Goal: Find specific page/section: Find specific page/section

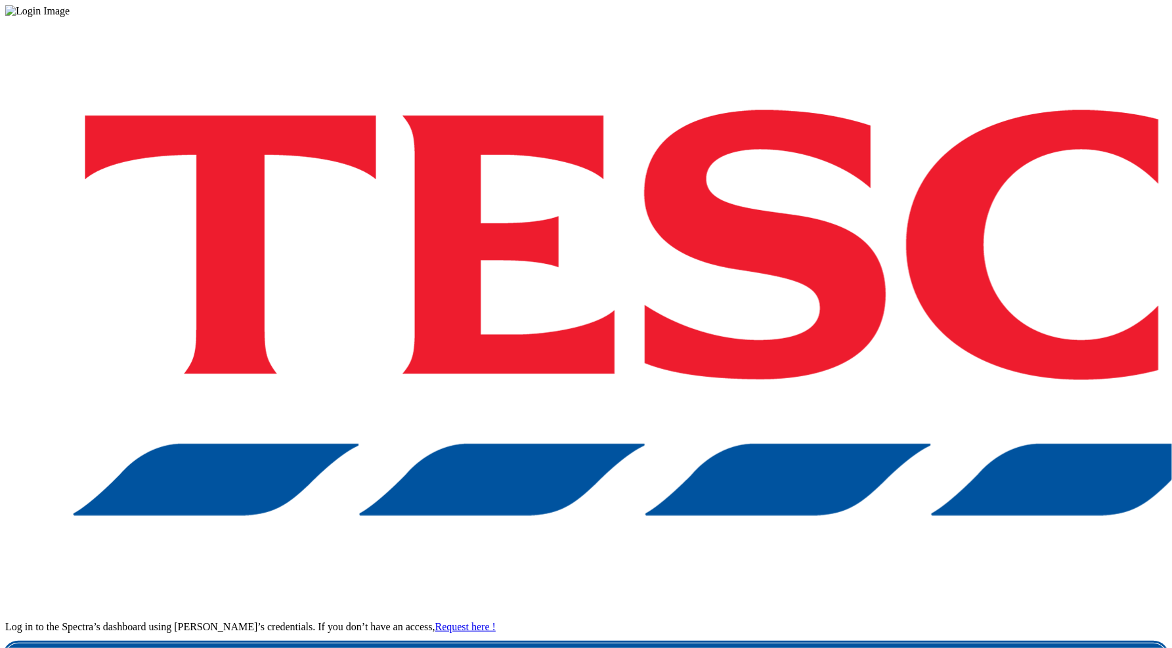
click at [799, 643] on link "Login" at bounding box center [585, 656] width 1161 height 26
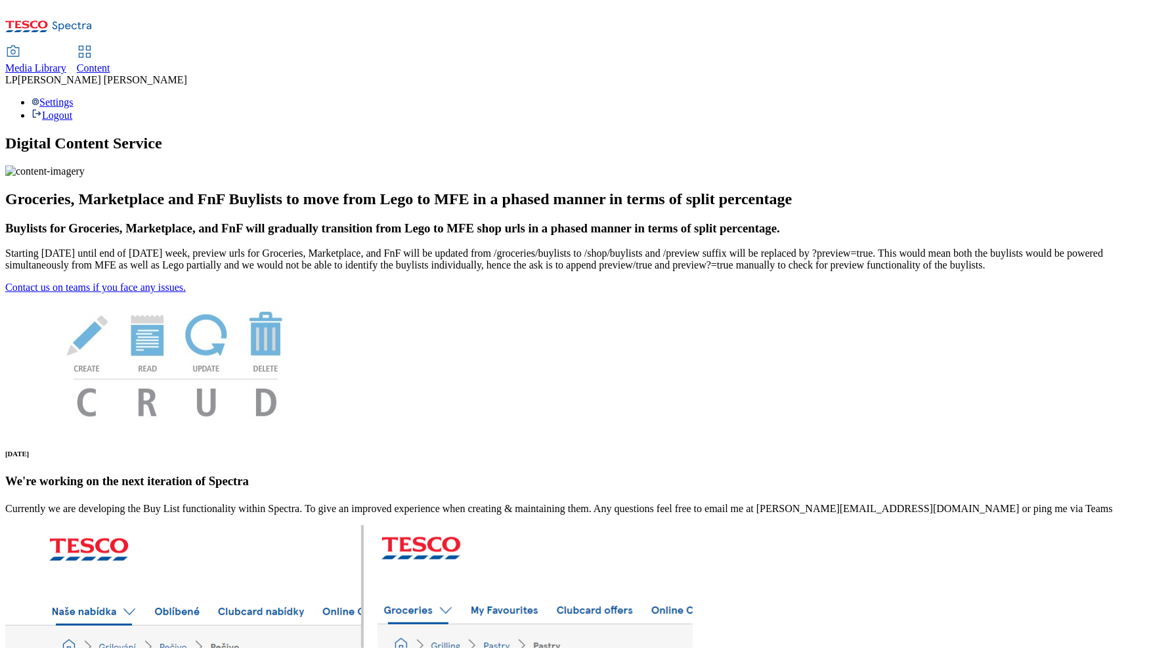
click at [66, 62] on div "Media Library" at bounding box center [35, 68] width 61 height 12
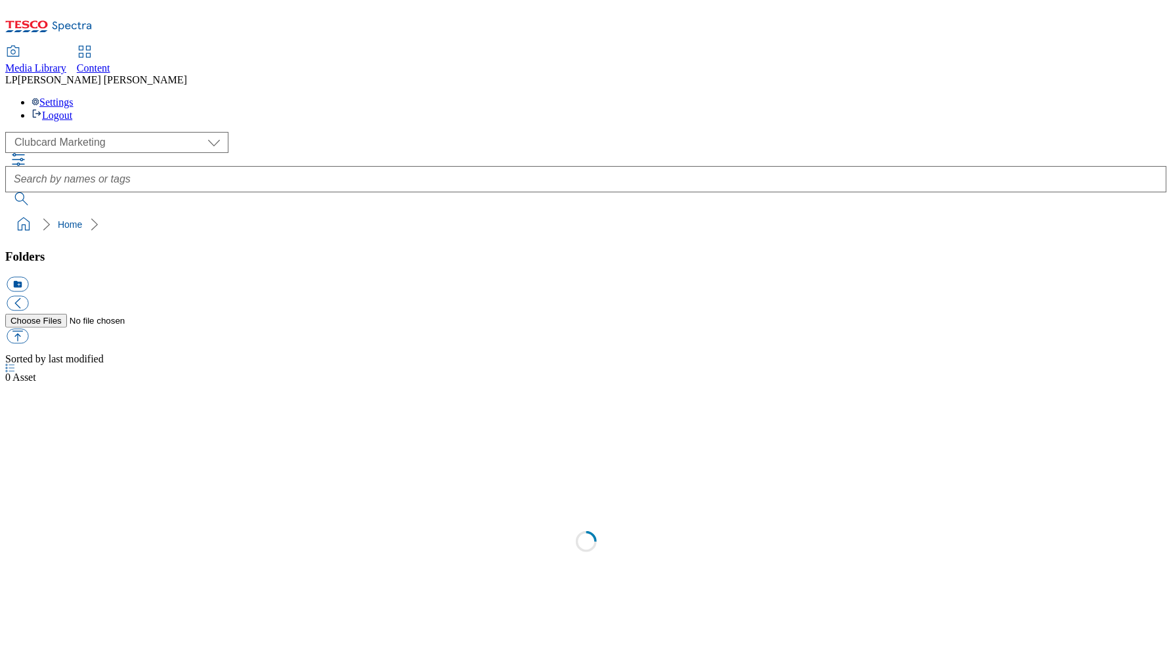
scroll to position [1, 0]
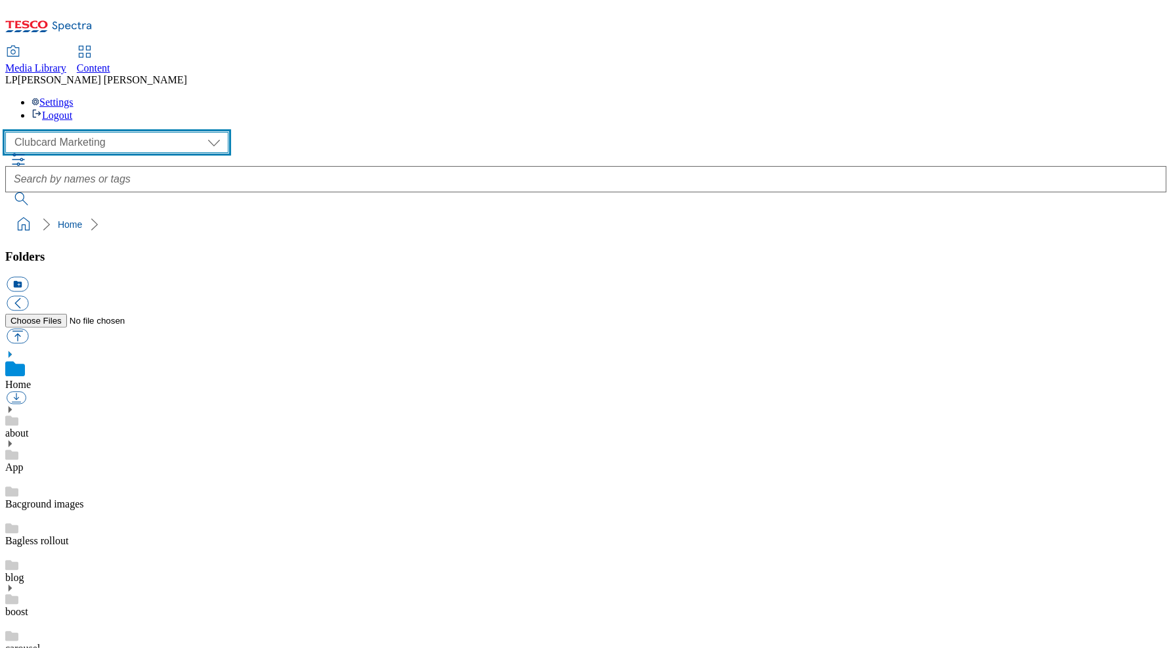
click at [115, 132] on select "Clubcard Marketing Demo Dotcom UK Emails GHS Marketing UK GHS Product UK GHS RO…" at bounding box center [116, 142] width 223 height 21
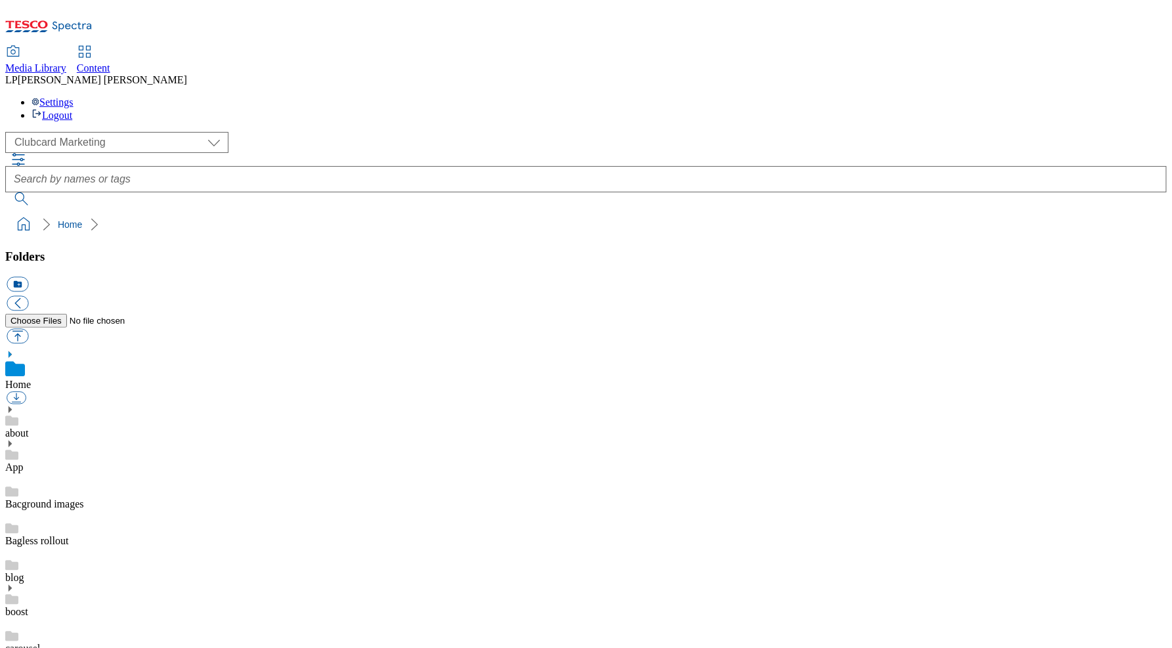
click at [110, 62] on span "Content" at bounding box center [93, 67] width 33 height 11
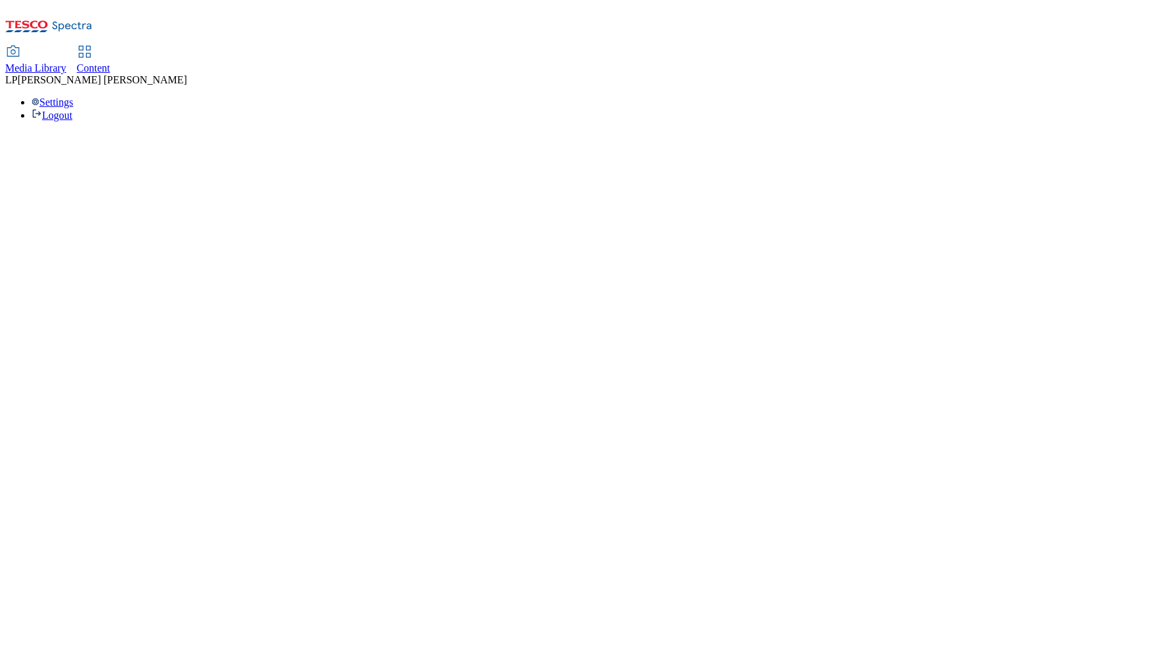
select select "phones-uk"
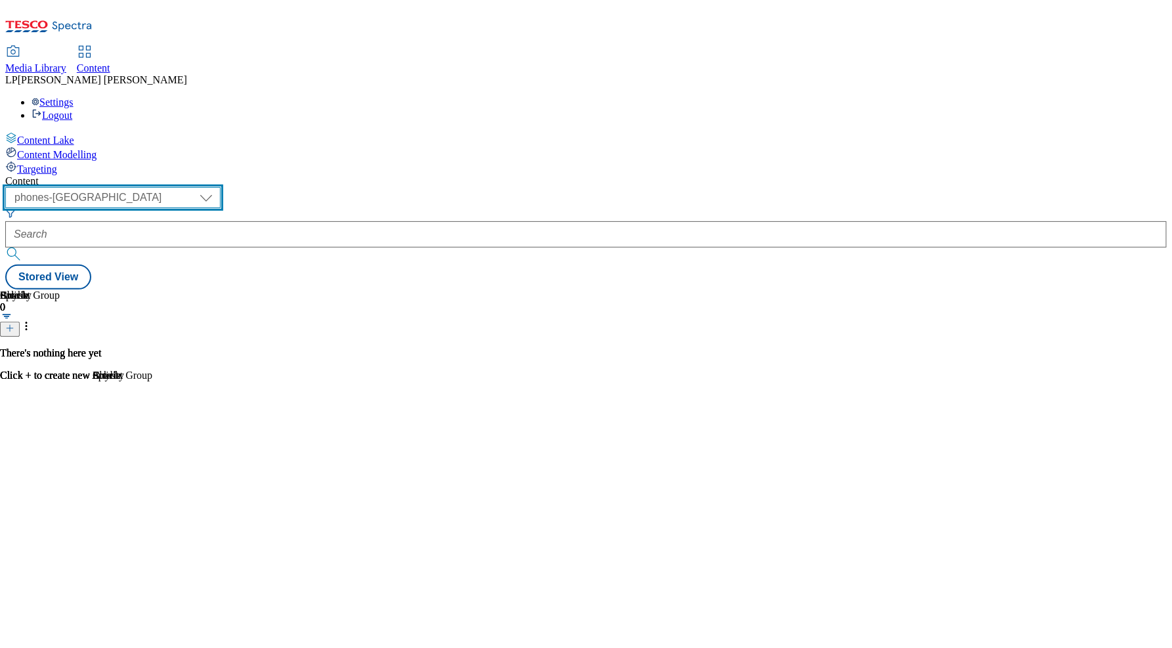
click at [221, 187] on select "dotcom-cz dotcom-hu dotcom-sk fnf-uk ghs-roi ghs-uk group-comms ighs-cz ighs-hu…" at bounding box center [112, 197] width 215 height 21
click at [171, 187] on select "dotcom-cz dotcom-hu dotcom-sk fnf-uk ghs-roi ghs-uk group-comms ighs-cz ighs-hu…" at bounding box center [112, 197] width 215 height 21
click at [356, 175] on div "Content" at bounding box center [585, 181] width 1161 height 12
click at [221, 187] on select "dotcom-cz dotcom-hu dotcom-sk fnf-uk ghs-roi ghs-uk group-comms ighs-cz ighs-hu…" at bounding box center [112, 197] width 215 height 21
click at [334, 175] on div "Content" at bounding box center [585, 181] width 1161 height 12
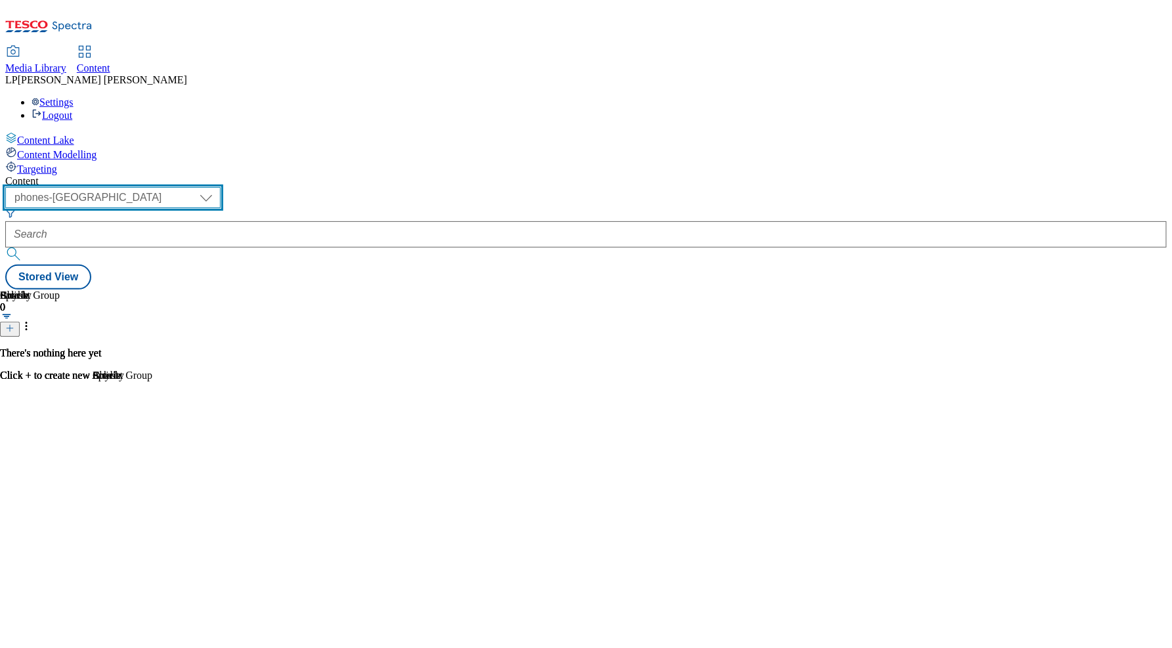
click at [221, 187] on select "dotcom-cz dotcom-hu dotcom-sk fnf-uk ghs-roi ghs-uk group-comms ighs-cz ighs-hu…" at bounding box center [112, 197] width 215 height 21
click at [171, 187] on select "dotcom-cz dotcom-hu dotcom-sk fnf-uk ghs-roi ghs-uk group-comms ighs-cz ighs-hu…" at bounding box center [112, 197] width 215 height 21
click at [354, 175] on div "Content" at bounding box center [585, 181] width 1161 height 12
click at [121, 347] on div "There's nothing here yet Click + to create new Splash" at bounding box center [60, 364] width 121 height 34
click at [121, 290] on div "Splash 0" at bounding box center [60, 313] width 121 height 47
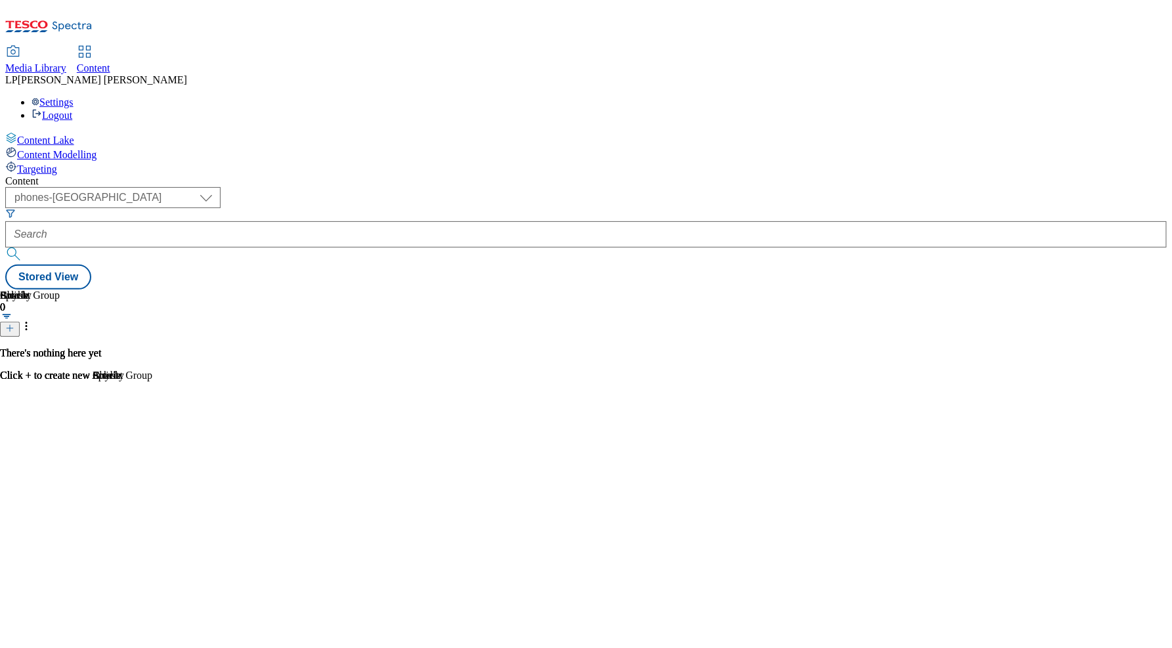
click at [66, 62] on span "Media Library" at bounding box center [35, 67] width 61 height 11
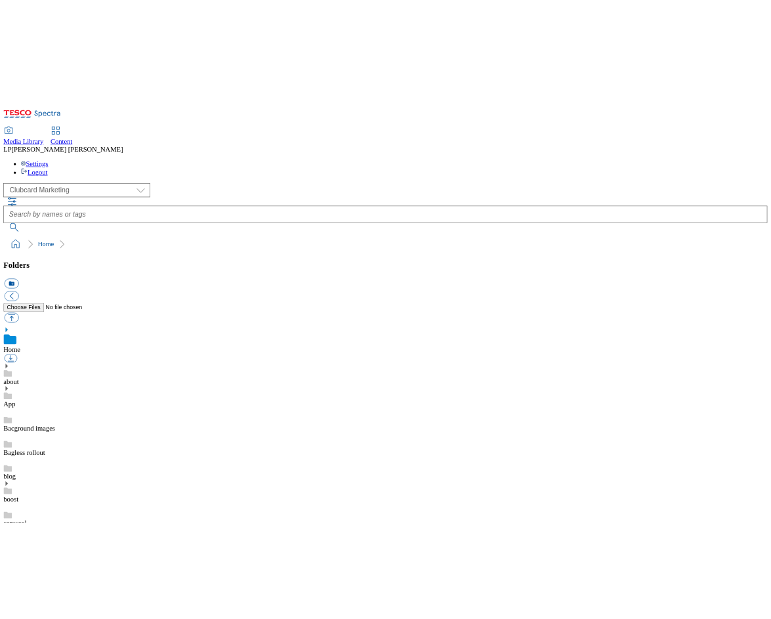
scroll to position [2, 0]
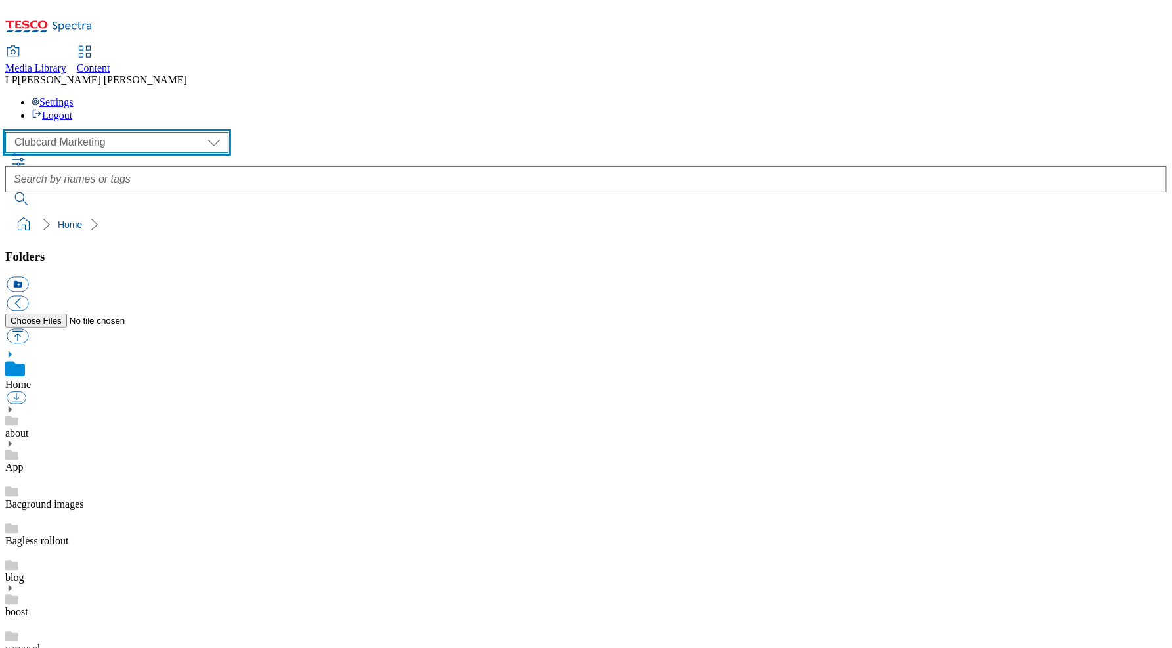
click at [131, 132] on select "Clubcard Marketing Demo Dotcom UK Emails GHS Marketing UK GHS Product UK GHS RO…" at bounding box center [116, 142] width 223 height 21
select select "flare-realfood"
click at [9, 132] on select "Clubcard Marketing Demo Dotcom UK Emails GHS Marketing UK GHS Product UK GHS RO…" at bounding box center [116, 142] width 223 height 21
click at [90, 132] on select "Clubcard Marketing Demo Dotcom UK Emails GHS Marketing UK GHS Product UK GHS RO…" at bounding box center [116, 142] width 223 height 21
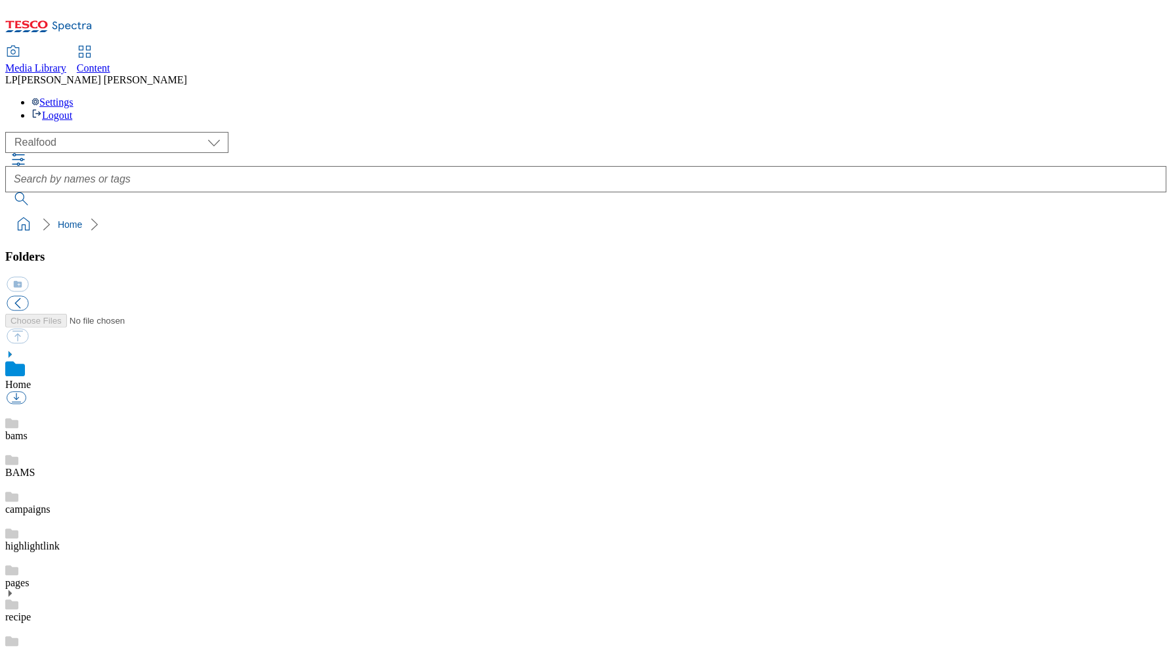
click at [110, 62] on span "Content" at bounding box center [93, 67] width 33 height 11
select select "phones-uk"
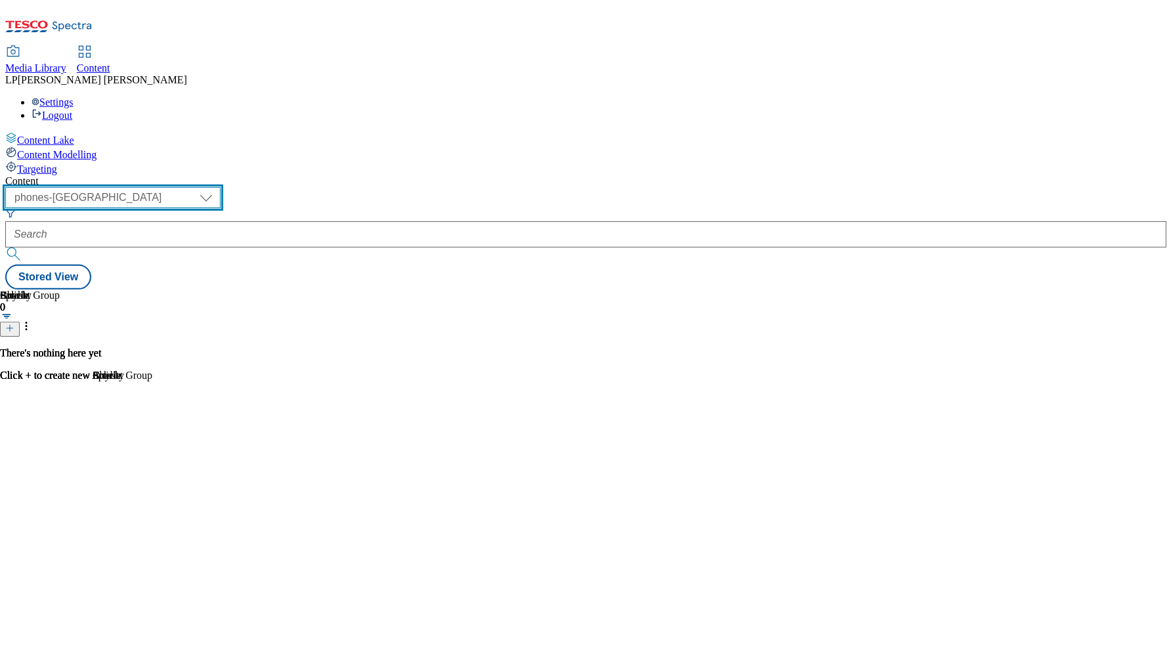
click at [221, 187] on select "dotcom-cz dotcom-hu dotcom-sk fnf-uk ghs-roi ghs-uk group-comms ighs-cz ighs-hu…" at bounding box center [112, 197] width 215 height 21
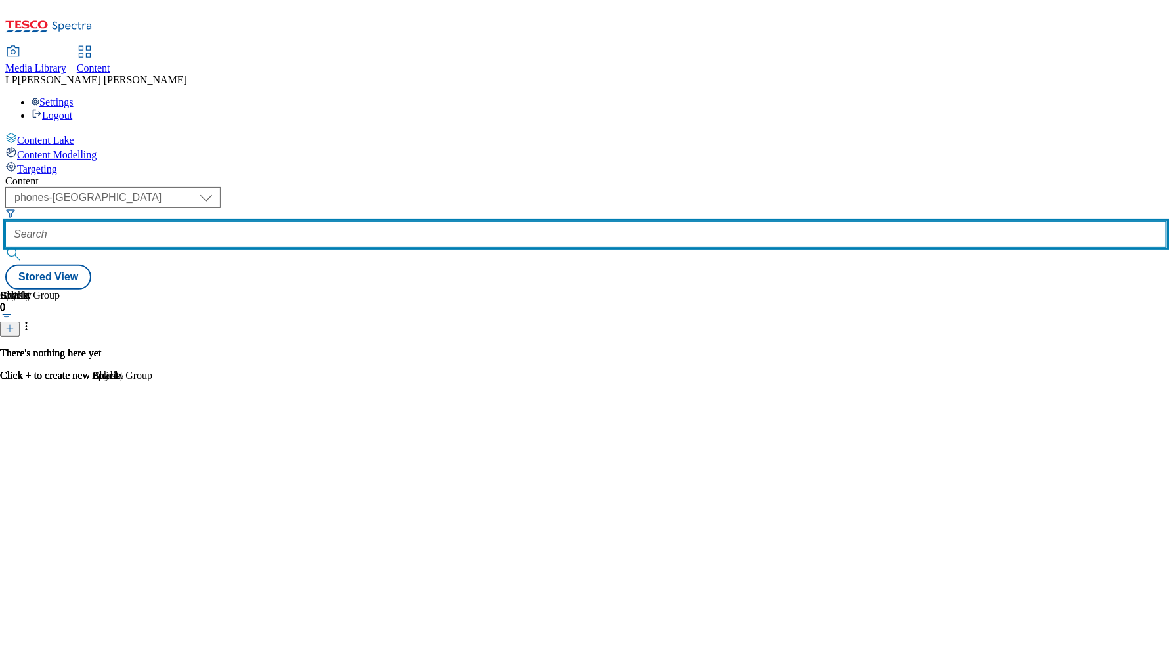
click at [376, 221] on input "text" at bounding box center [585, 234] width 1161 height 26
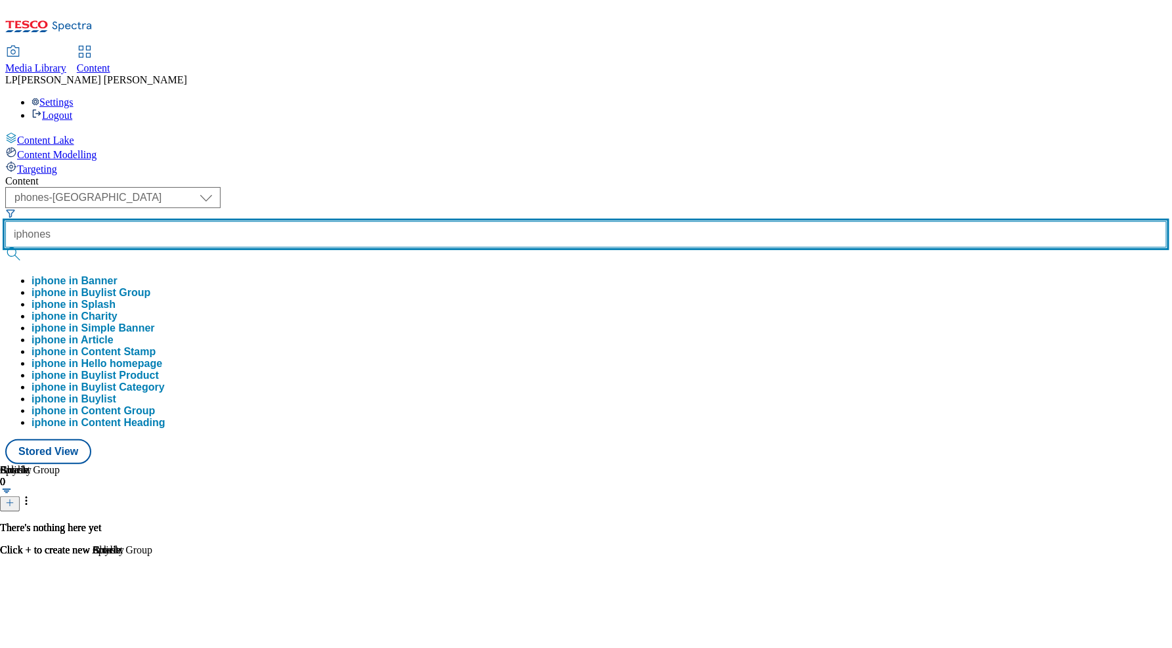
type input "iphones"
click at [5, 248] on button "submit" at bounding box center [14, 254] width 18 height 13
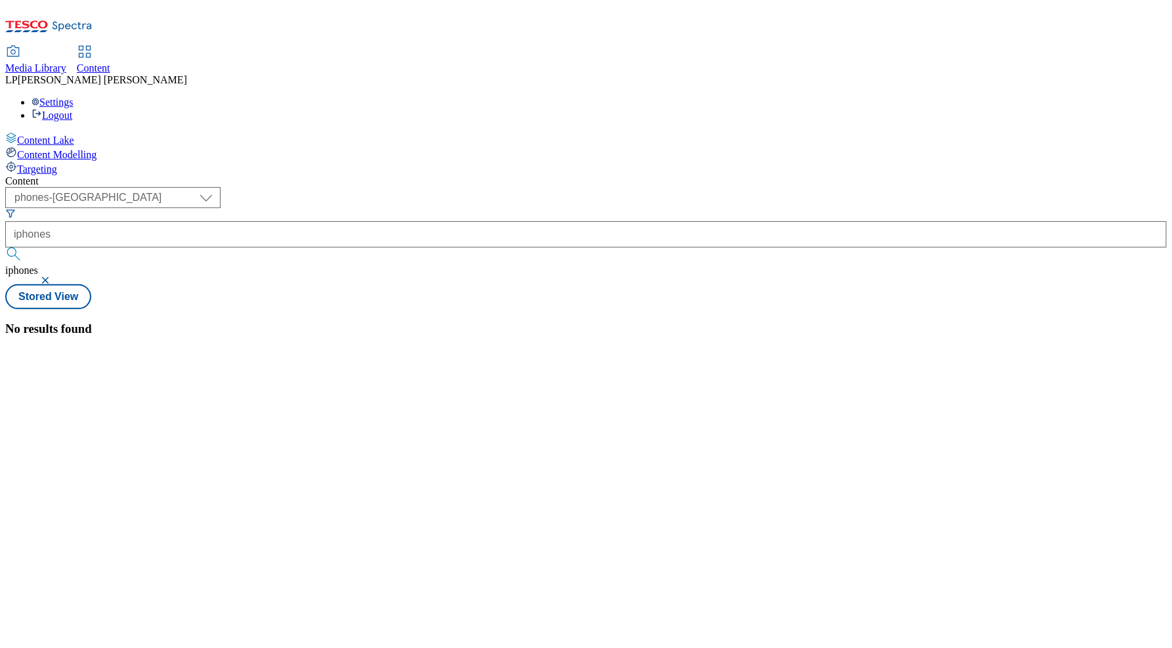
click at [53, 276] on button "button" at bounding box center [46, 280] width 13 height 8
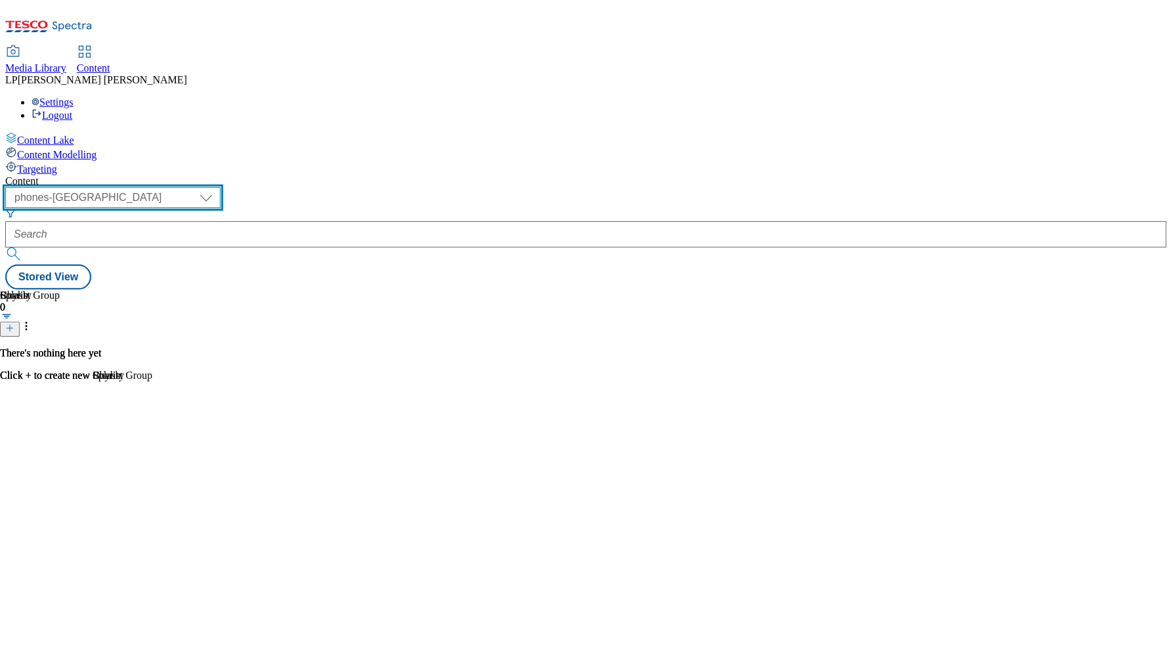
click at [221, 187] on select "dotcom-cz dotcom-hu dotcom-sk fnf-uk ghs-roi ghs-uk group-comms ighs-cz ighs-hu…" at bounding box center [112, 197] width 215 height 21
click at [171, 187] on select "dotcom-cz dotcom-hu dotcom-sk fnf-uk ghs-roi ghs-uk group-comms ighs-cz ighs-hu…" at bounding box center [112, 197] width 215 height 21
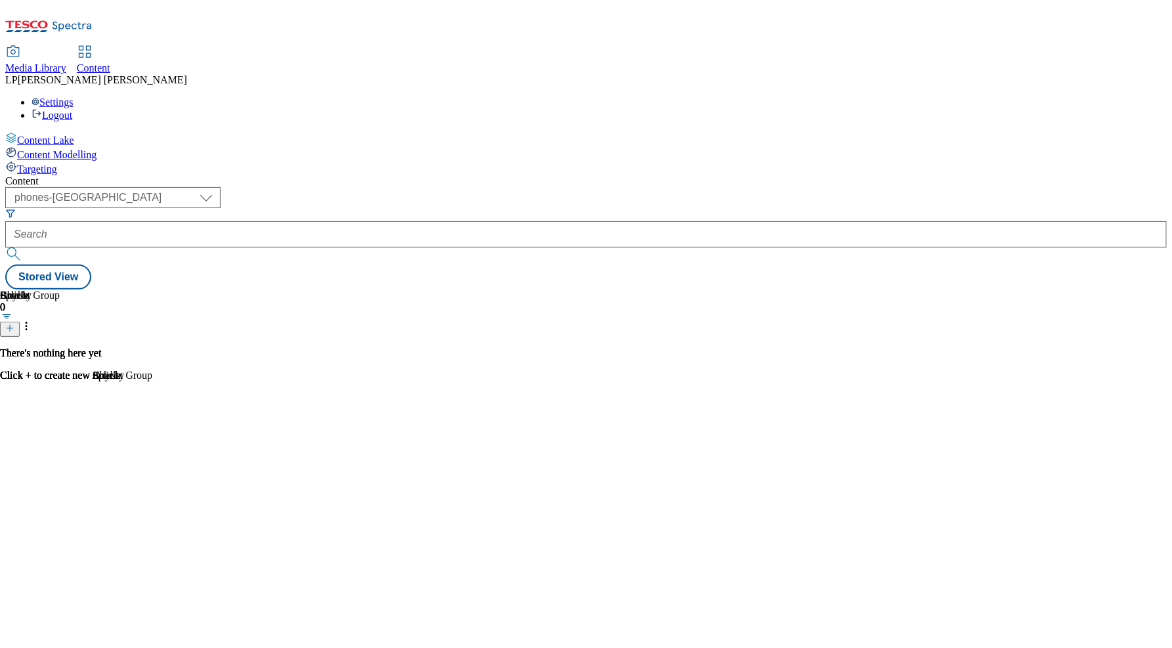
click at [453, 175] on div "Content" at bounding box center [585, 181] width 1161 height 12
click at [1131, 97] on div "Settings Logout" at bounding box center [585, 109] width 1161 height 25
click at [921, 175] on div "Content ( optional ) dotcom-cz dotcom-hu dotcom-sk fnf-uk ghs-roi ghs-uk group-…" at bounding box center [585, 232] width 1161 height 114
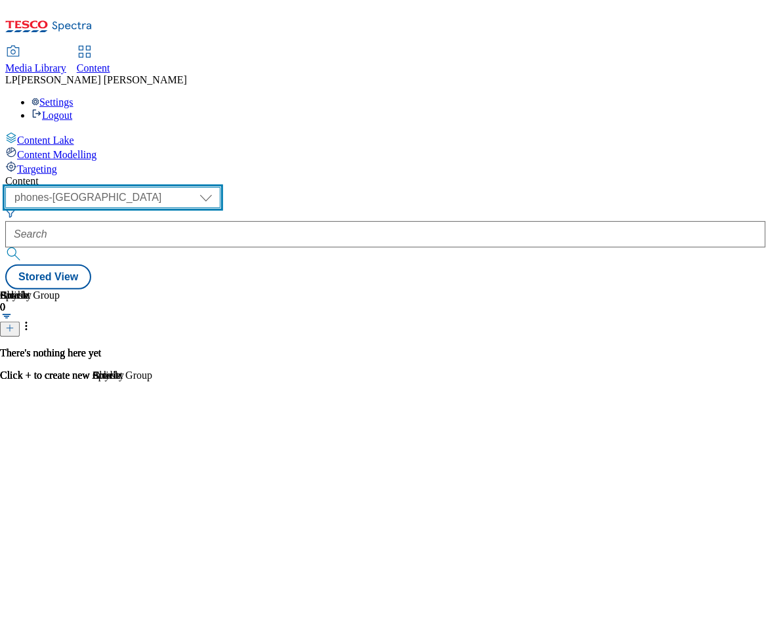
click at [221, 187] on select "dotcom-cz dotcom-hu dotcom-sk fnf-uk ghs-roi ghs-uk group-comms ighs-cz ighs-hu…" at bounding box center [112, 197] width 215 height 21
click at [171, 187] on select "dotcom-cz dotcom-hu dotcom-sk fnf-uk ghs-roi ghs-uk group-comms ighs-cz ighs-hu…" at bounding box center [112, 197] width 215 height 21
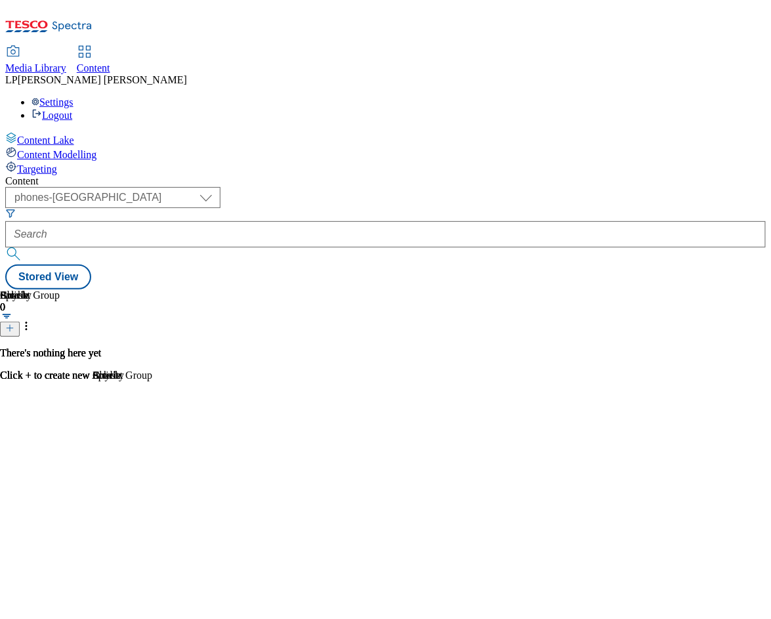
click at [66, 62] on span "Media Library" at bounding box center [35, 67] width 61 height 11
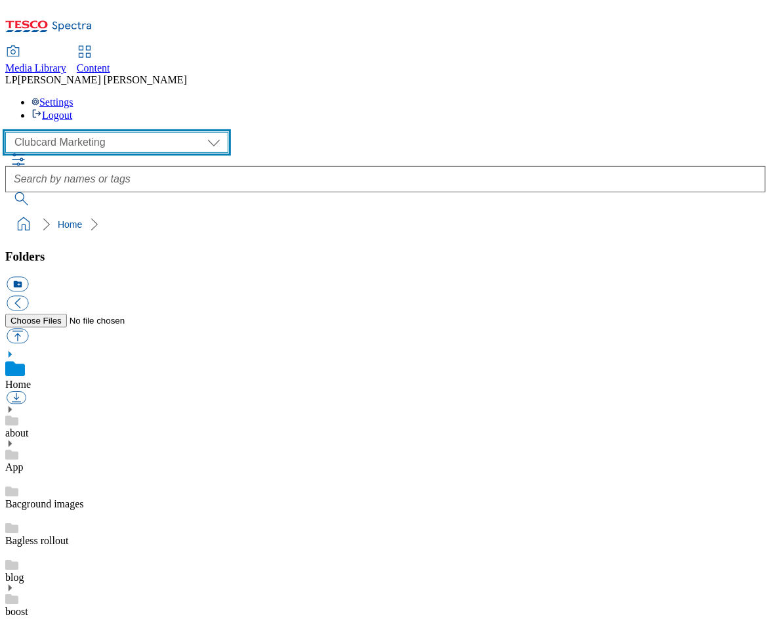
click at [110, 132] on select "Clubcard Marketing Demo Dotcom UK Emails GHS Marketing UK GHS Product UK GHS RO…" at bounding box center [116, 142] width 223 height 21
click at [9, 132] on select "Clubcard Marketing Demo Dotcom UK Emails GHS Marketing UK GHS Product UK GHS RO…" at bounding box center [116, 142] width 223 height 21
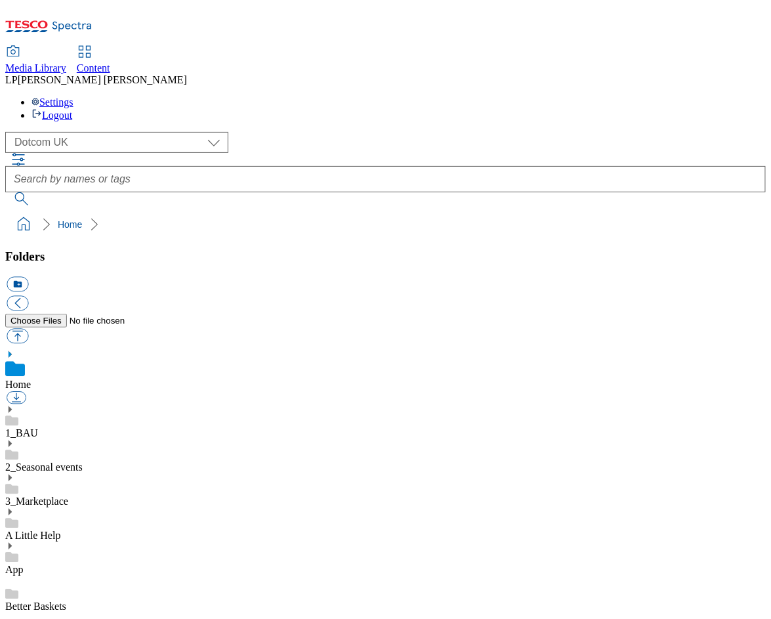
click at [12, 406] on use at bounding box center [10, 409] width 3 height 7
click at [14, 405] on icon at bounding box center [9, 409] width 9 height 9
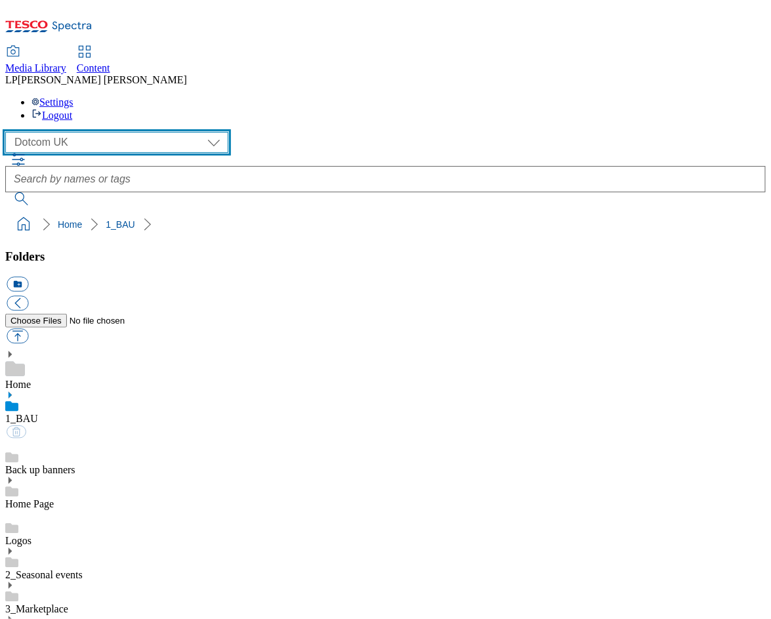
click at [85, 132] on select "Clubcard Marketing Demo Dotcom UK Emails GHS Marketing UK GHS Product UK GHS RO…" at bounding box center [116, 142] width 223 height 21
click at [9, 132] on select "Clubcard Marketing Demo Dotcom UK Emails GHS Marketing UK GHS Product UK GHS RO…" at bounding box center [116, 142] width 223 height 21
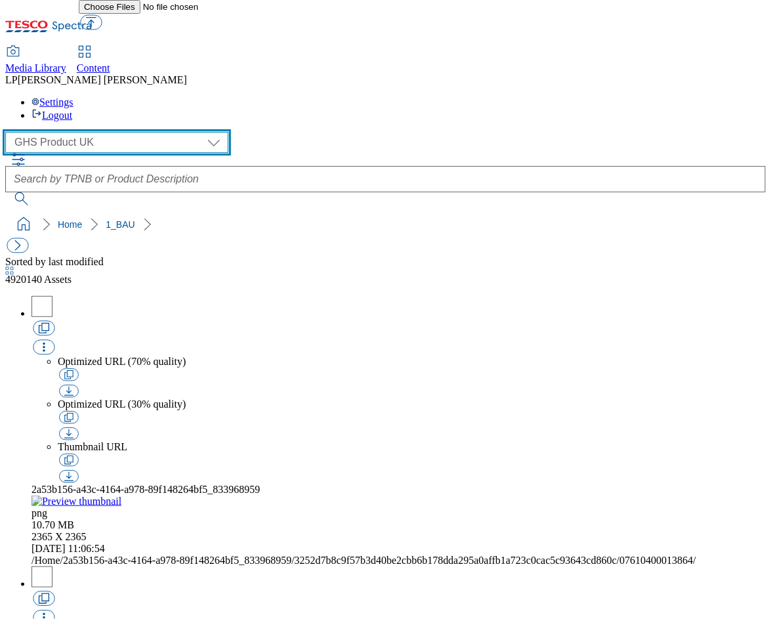
click at [77, 132] on select "Clubcard Marketing Demo Dotcom UK Emails GHS Marketing UK GHS Product UK GHS RO…" at bounding box center [116, 142] width 223 height 21
select select "flare-homepage"
click at [9, 132] on select "Clubcard Marketing Demo Dotcom UK Emails GHS Marketing UK GHS Product UK GHS RO…" at bounding box center [116, 142] width 223 height 21
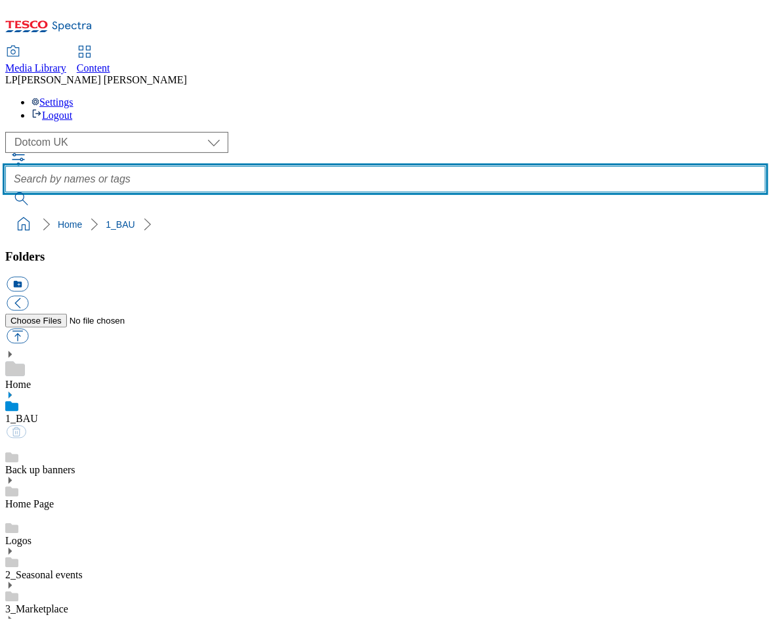
click at [314, 166] on input "text" at bounding box center [385, 179] width 761 height 26
type input "phones"
click at [5, 192] on button "submit" at bounding box center [22, 198] width 34 height 13
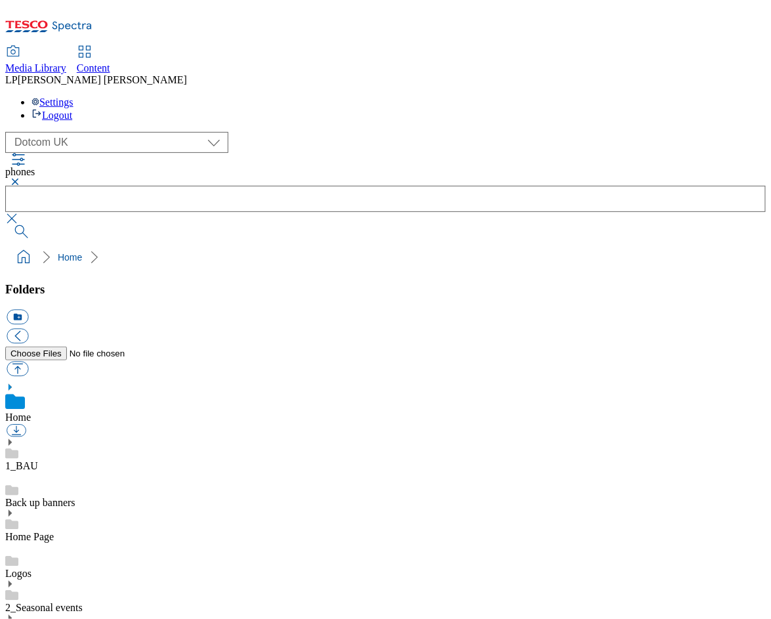
click at [21, 178] on button "button" at bounding box center [13, 182] width 16 height 8
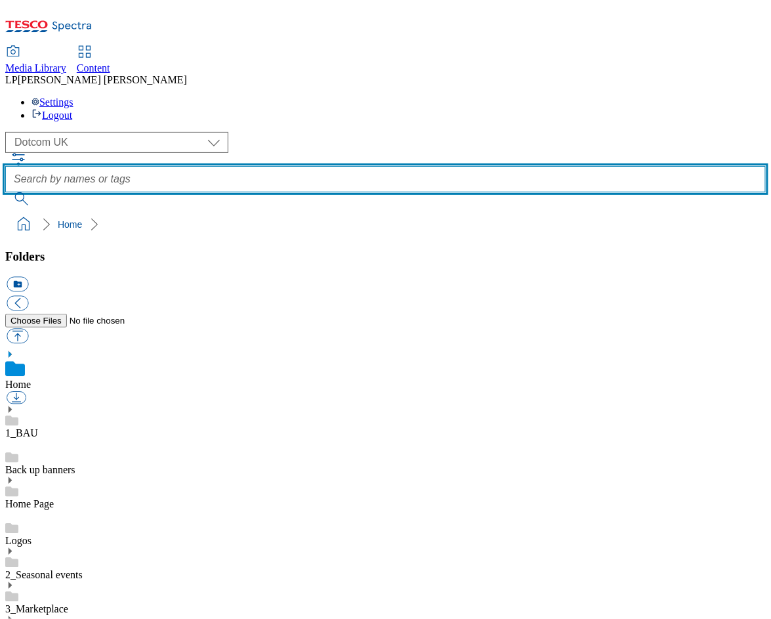
click at [342, 166] on input "text" at bounding box center [385, 179] width 761 height 26
paste input "https://www.tescomobile.com/shop/google/pixel-10-pro-xl?utm_source=microsite&ut…"
click at [418, 166] on input "https://www.tescomobile.com/shop/google/pixel-10-pro-xl?utm_source=microsite&ut…" at bounding box center [385, 179] width 761 height 26
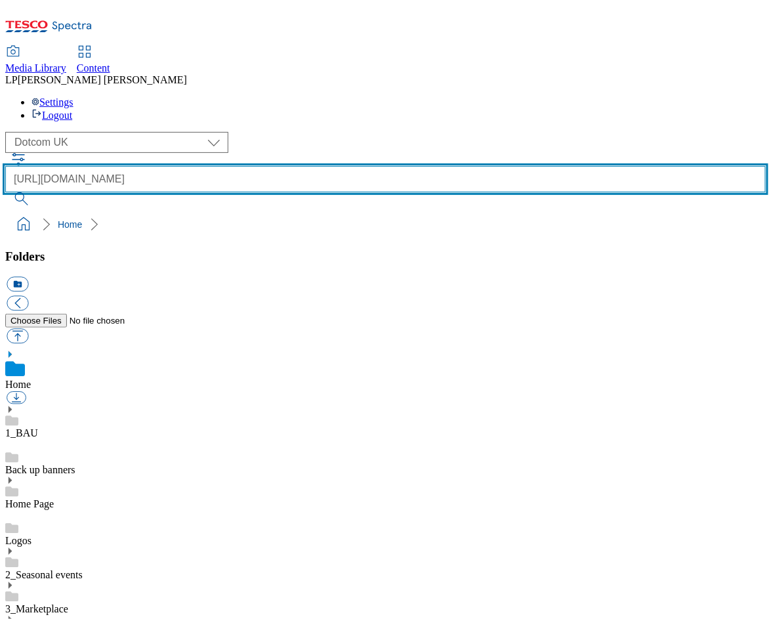
paste input "Google Pixel 10 Pro XL Moonstone 256GB"
type input "Google Pixel 10 Pro XL Moonstone 256GB"
click at [5, 192] on button "submit" at bounding box center [22, 198] width 34 height 13
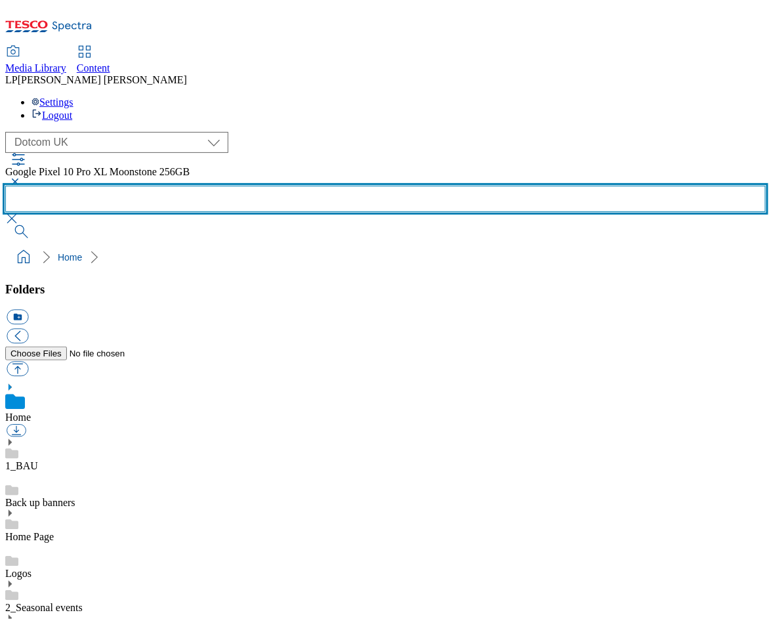
scroll to position [1494, 0]
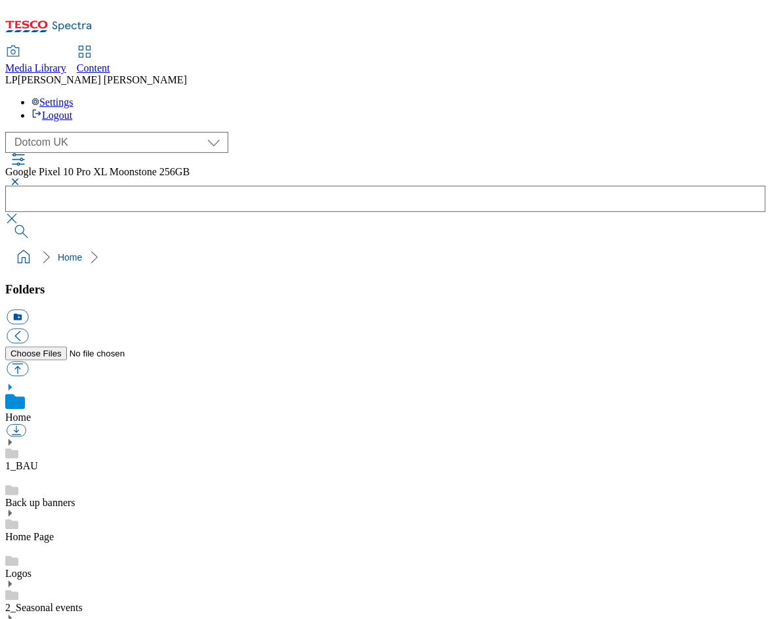
click at [21, 178] on button "button" at bounding box center [13, 182] width 16 height 8
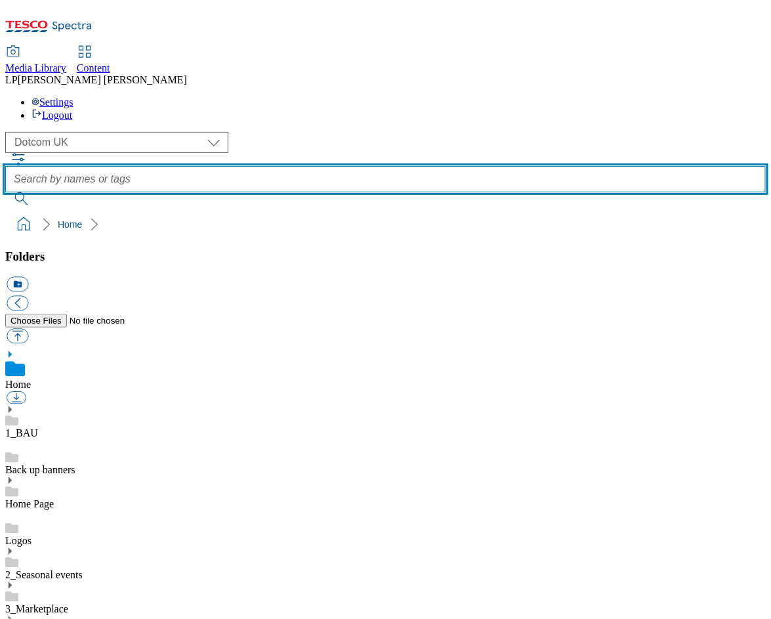
click at [282, 166] on input "text" at bounding box center [385, 179] width 761 height 26
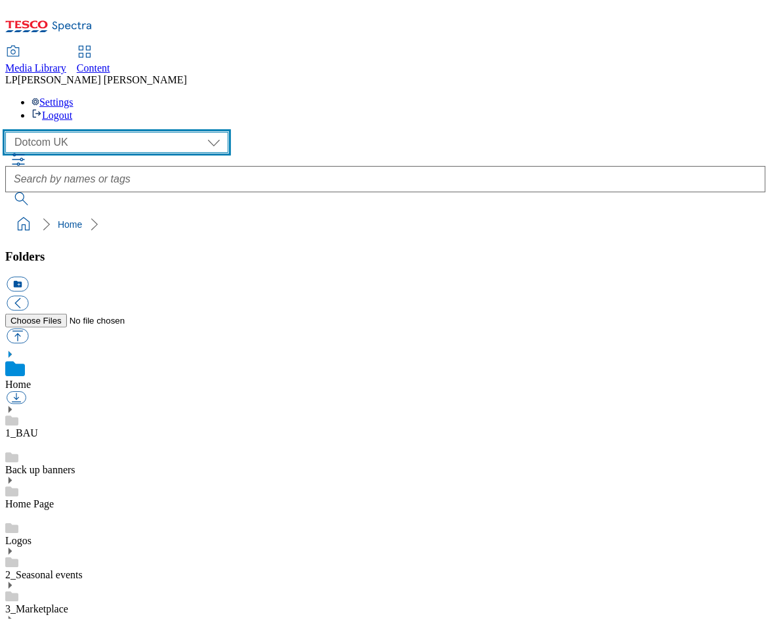
click at [119, 132] on select "Clubcard Marketing Demo Dotcom UK Emails GHS Marketing UK GHS Product UK GHS RO…" at bounding box center [116, 142] width 223 height 21
select select "flare-ghs-mktg"
click at [9, 132] on select "Clubcard Marketing Demo Dotcom UK Emails GHS Marketing UK GHS Product UK GHS RO…" at bounding box center [116, 142] width 223 height 21
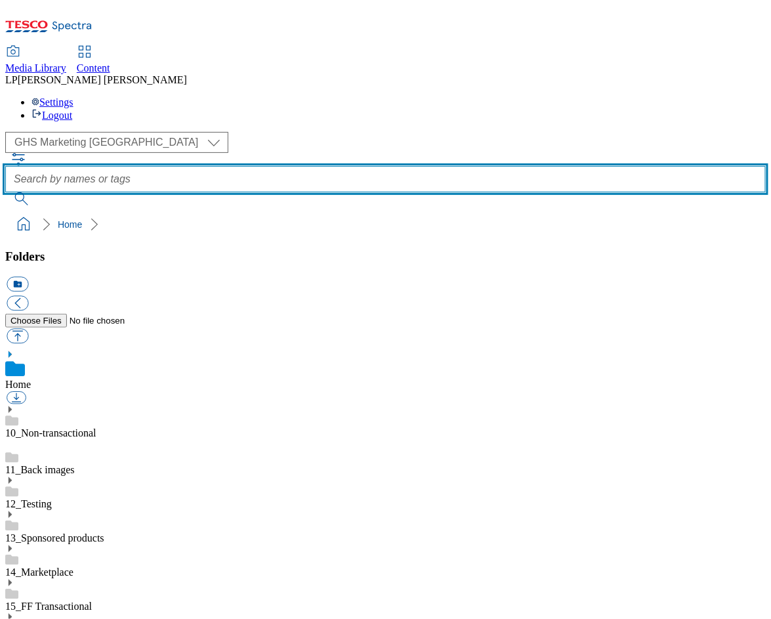
click at [356, 166] on input "text" at bounding box center [385, 179] width 761 height 26
paste input "Google Pixel 10 Pro XL Moonstone 256GB"
drag, startPoint x: 599, startPoint y: 85, endPoint x: 448, endPoint y: 82, distance: 151.7
click at [448, 166] on input "Google Pixel 10 Pro XL Moonstone 256GB" at bounding box center [385, 179] width 761 height 26
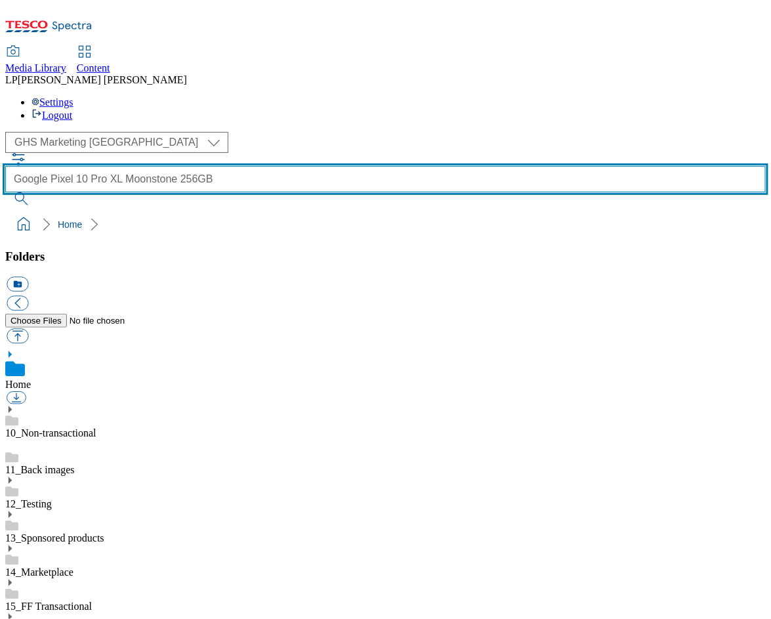
scroll to position [0, 0]
type input "Google Pixel 10 Pro XL Moonstone 256GB"
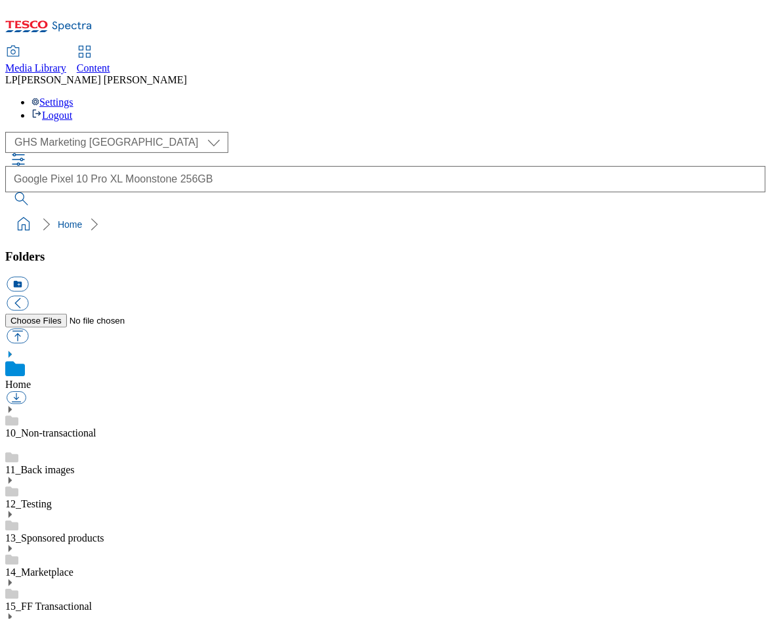
click at [401, 212] on ol "Home" at bounding box center [389, 224] width 753 height 25
